Goal: Task Accomplishment & Management: Manage account settings

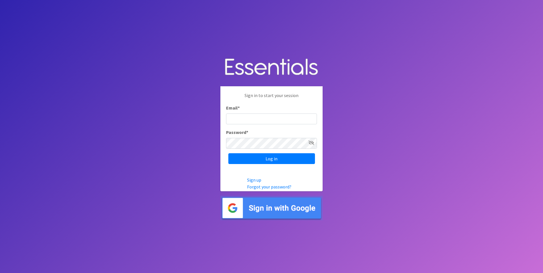
click at [258, 117] on input "Email *" at bounding box center [271, 119] width 91 height 11
type input "[EMAIL_ADDRESS][DOMAIN_NAME]"
click at [310, 141] on icon at bounding box center [312, 143] width 6 height 5
click at [269, 158] on input "Log in" at bounding box center [271, 158] width 87 height 11
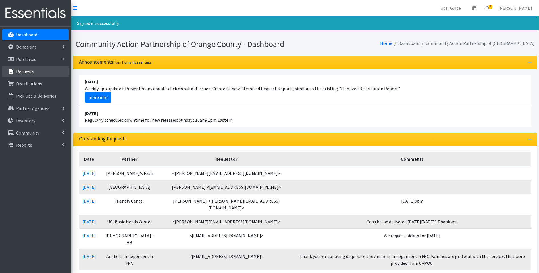
click at [34, 72] on link "Requests" at bounding box center [35, 71] width 67 height 11
